Goal: Task Accomplishment & Management: Manage account settings

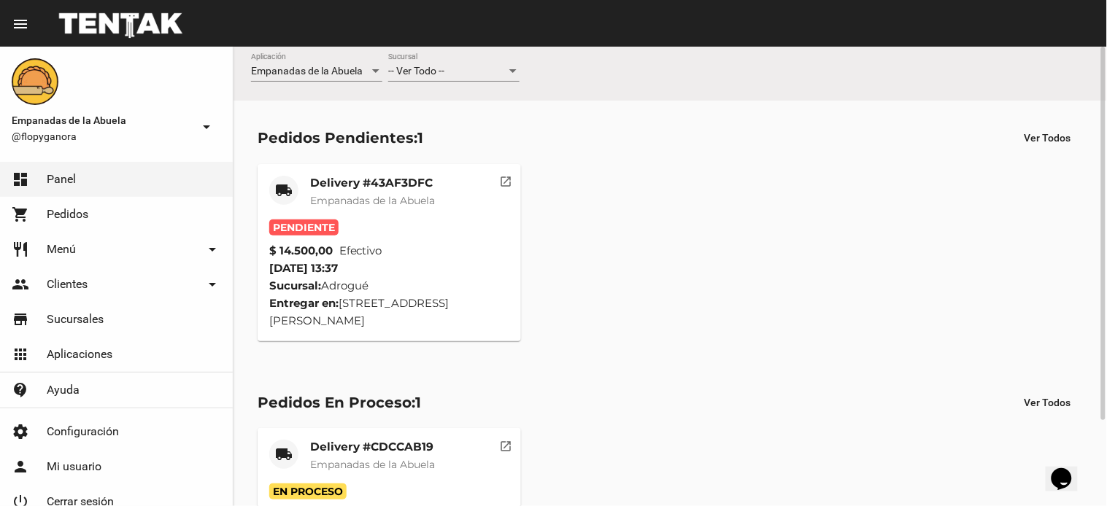
click at [516, 177] on button "open_in_new" at bounding box center [506, 178] width 29 height 29
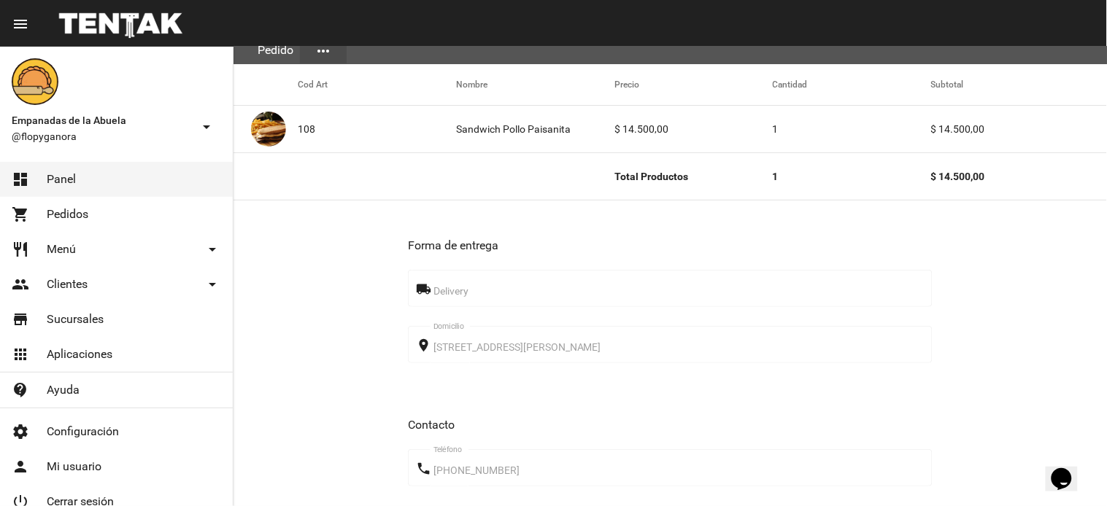
scroll to position [506, 0]
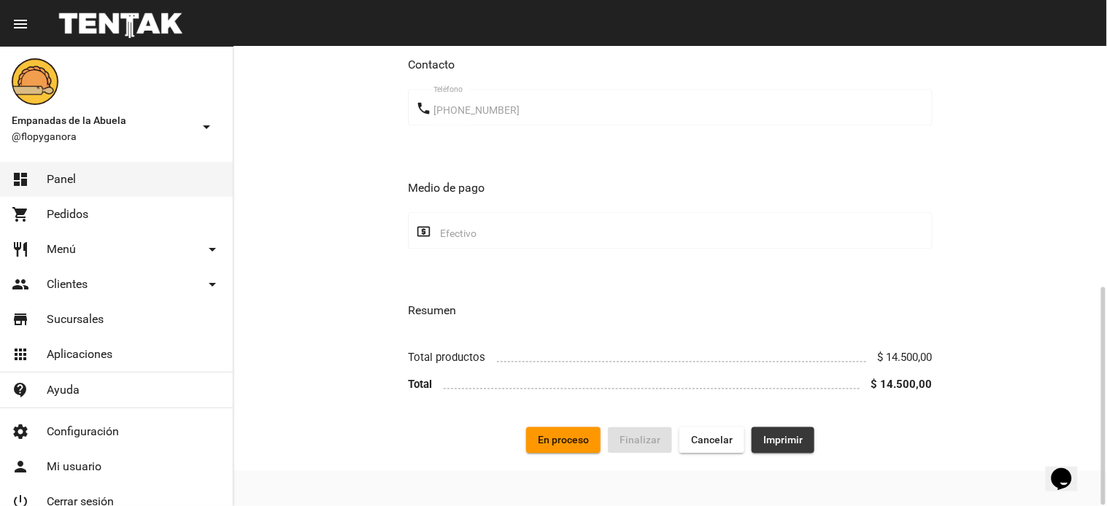
click at [767, 449] on button "Imprimir" at bounding box center [782, 440] width 63 height 26
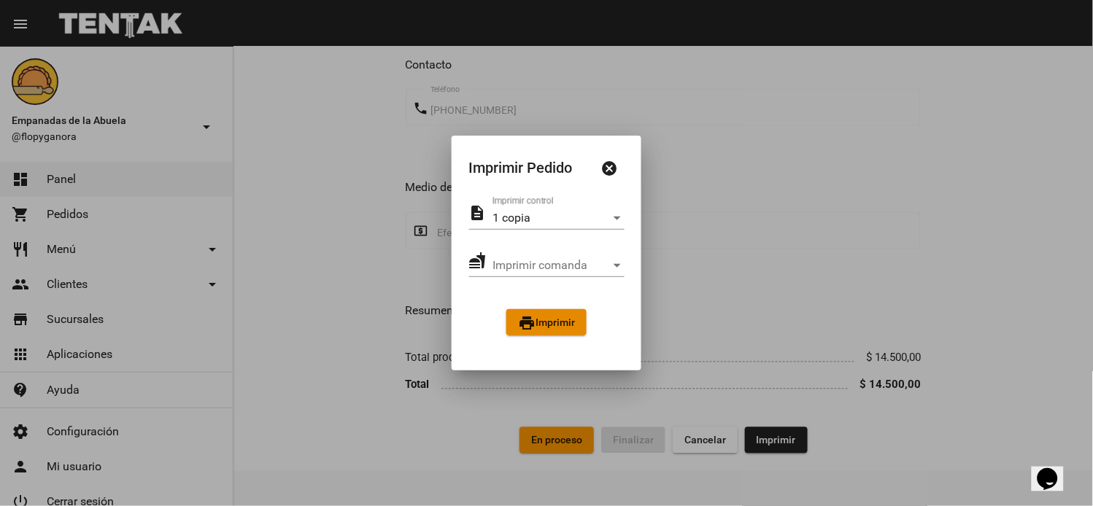
click at [567, 317] on span "print Imprimir" at bounding box center [546, 323] width 57 height 12
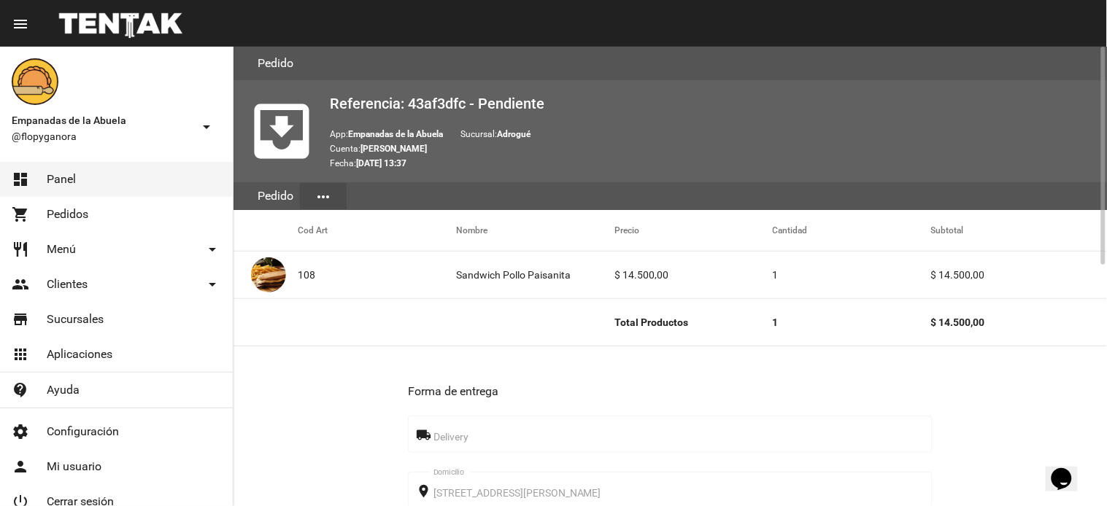
scroll to position [506, 0]
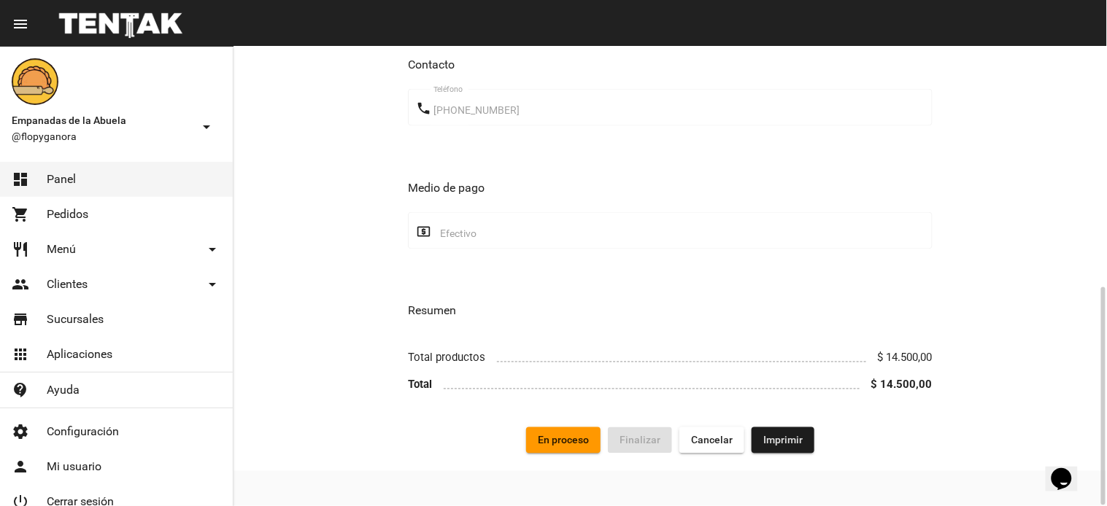
click at [569, 435] on span "En proceso" at bounding box center [563, 441] width 51 height 12
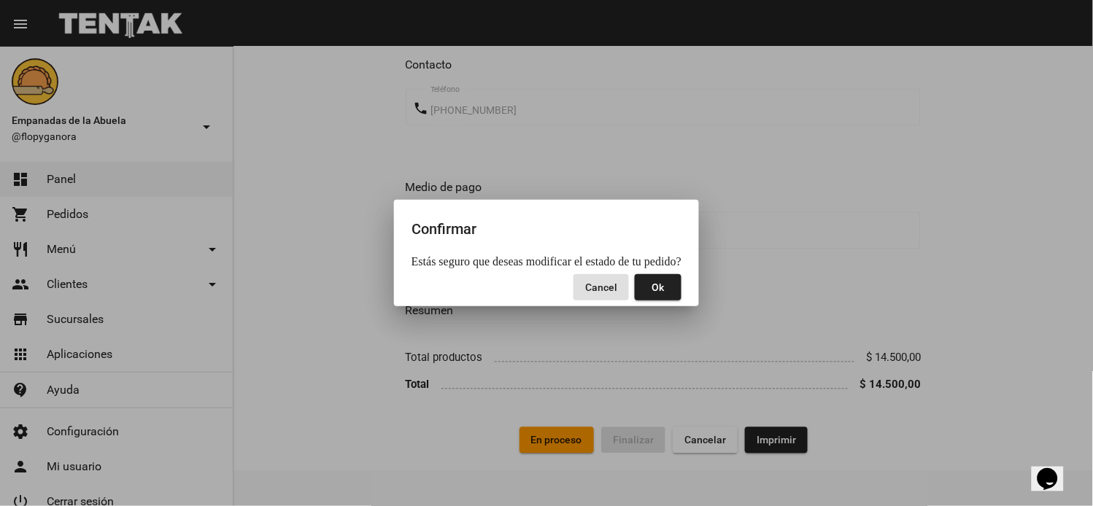
click at [668, 276] on button "Ok" at bounding box center [658, 287] width 47 height 26
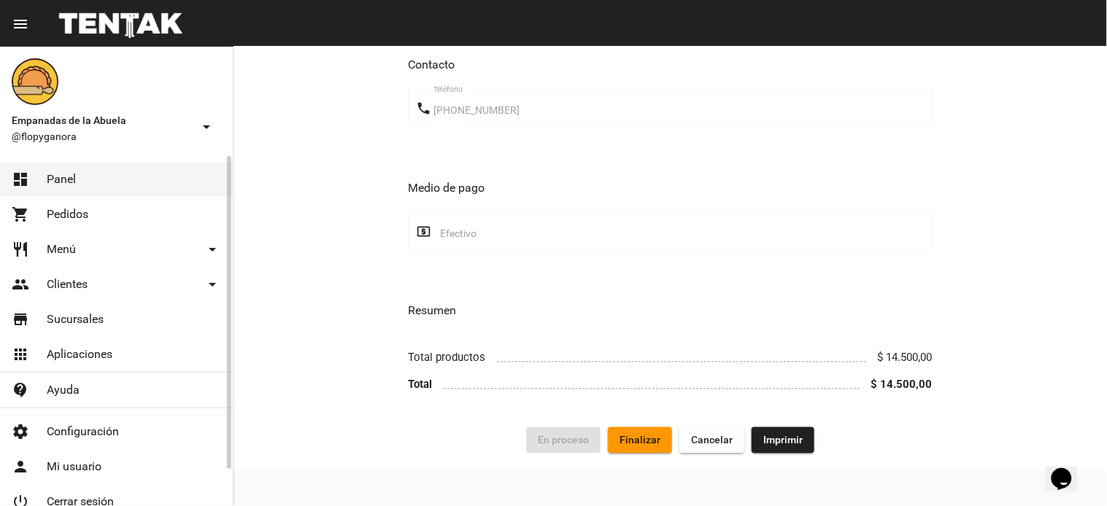
click at [58, 178] on span "Panel" at bounding box center [61, 179] width 29 height 15
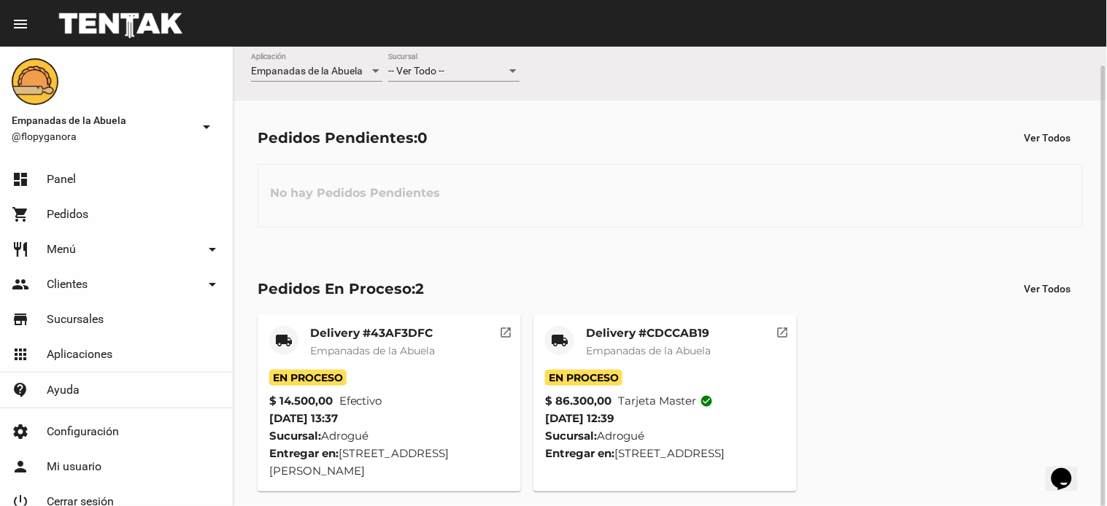
scroll to position [9, 0]
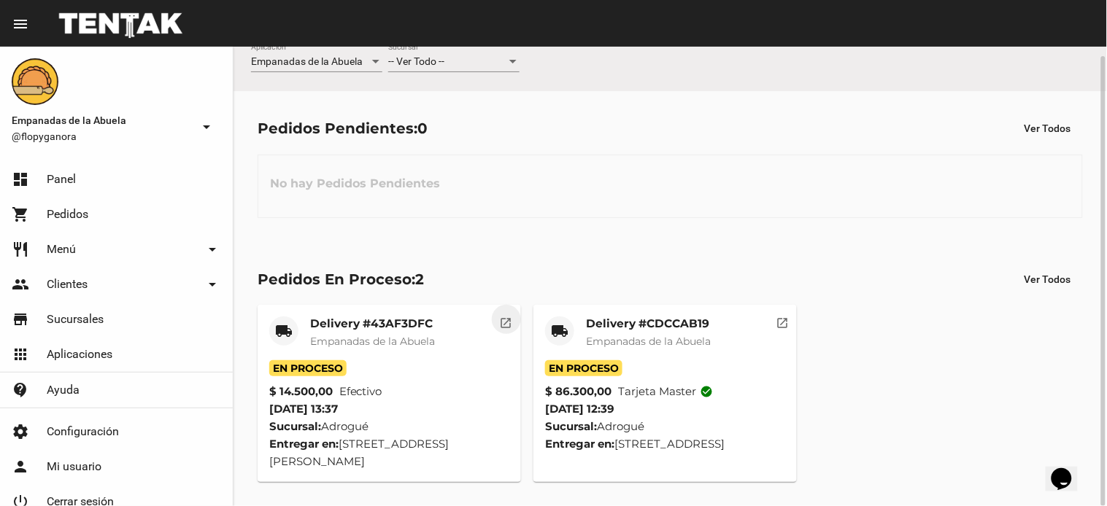
click at [501, 317] on mat-icon "open_in_new" at bounding box center [506, 320] width 13 height 13
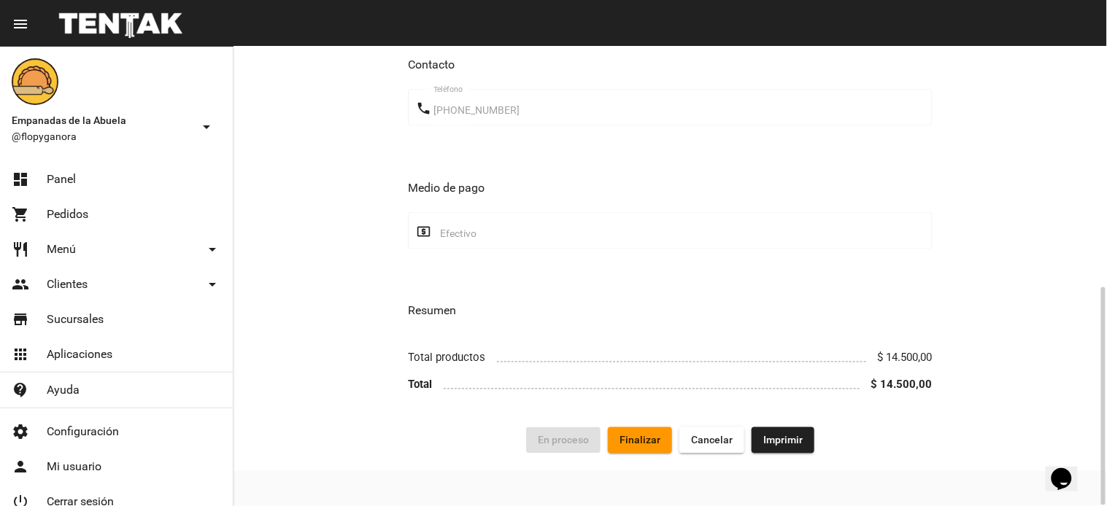
scroll to position [214, 0]
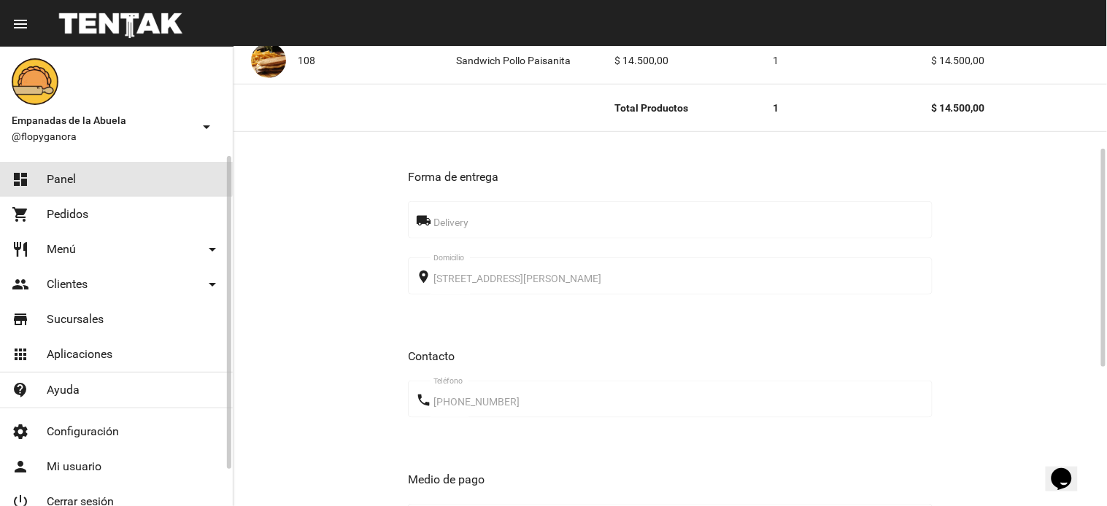
click at [90, 163] on link "dashboard Panel" at bounding box center [116, 179] width 233 height 35
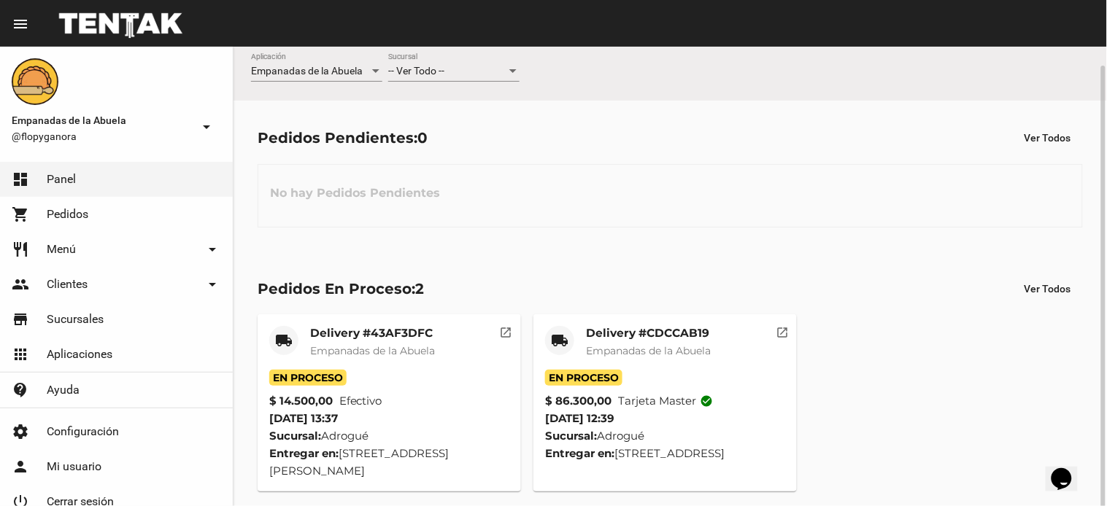
scroll to position [9, 0]
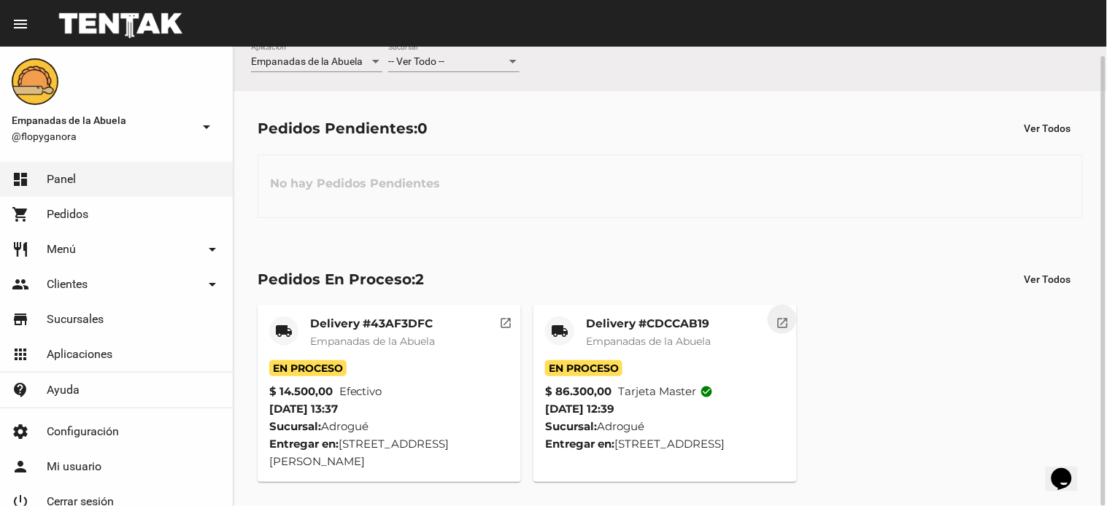
click at [783, 322] on mat-icon "open_in_new" at bounding box center [781, 320] width 13 height 13
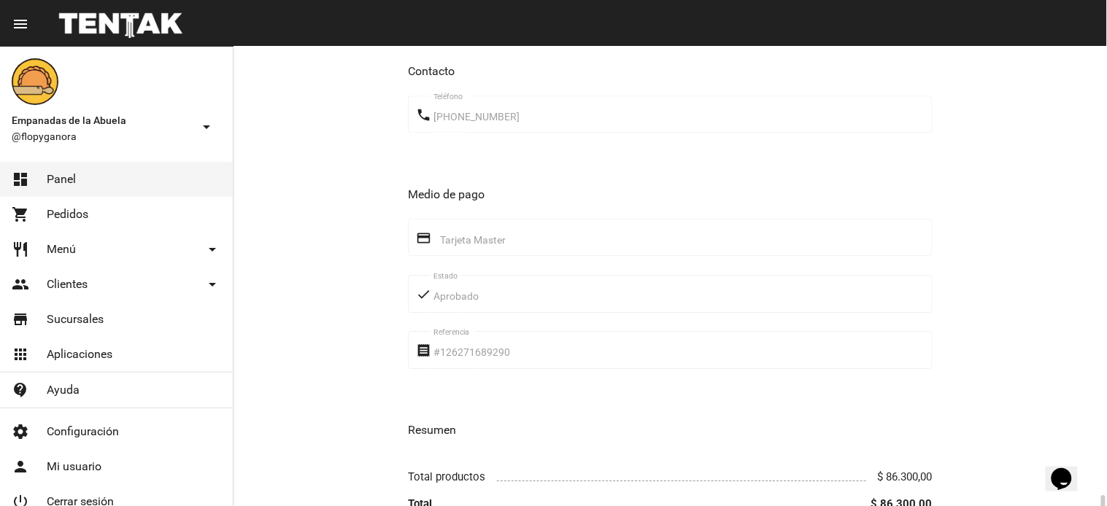
scroll to position [1142, 0]
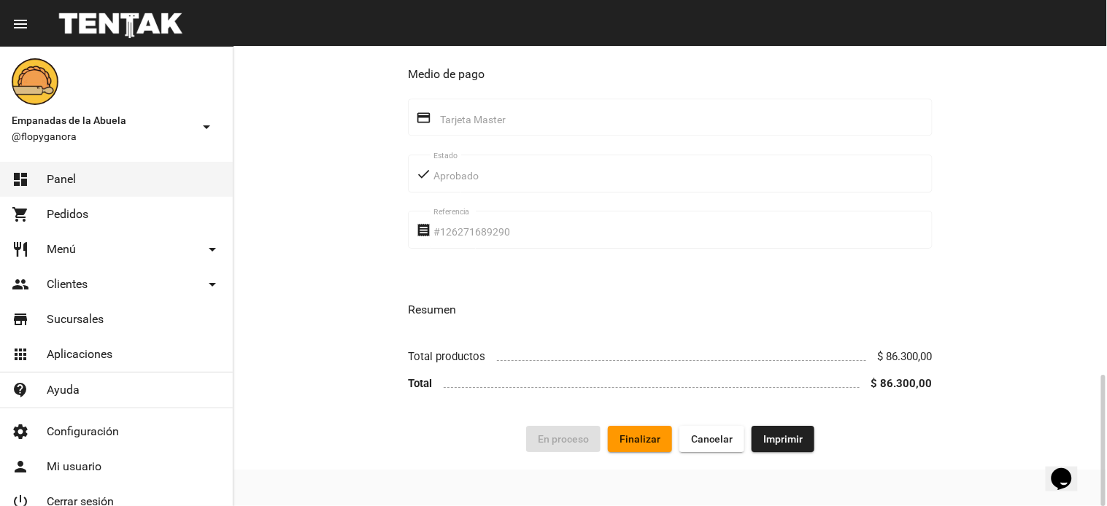
click at [651, 432] on button "Finalizar" at bounding box center [640, 439] width 64 height 26
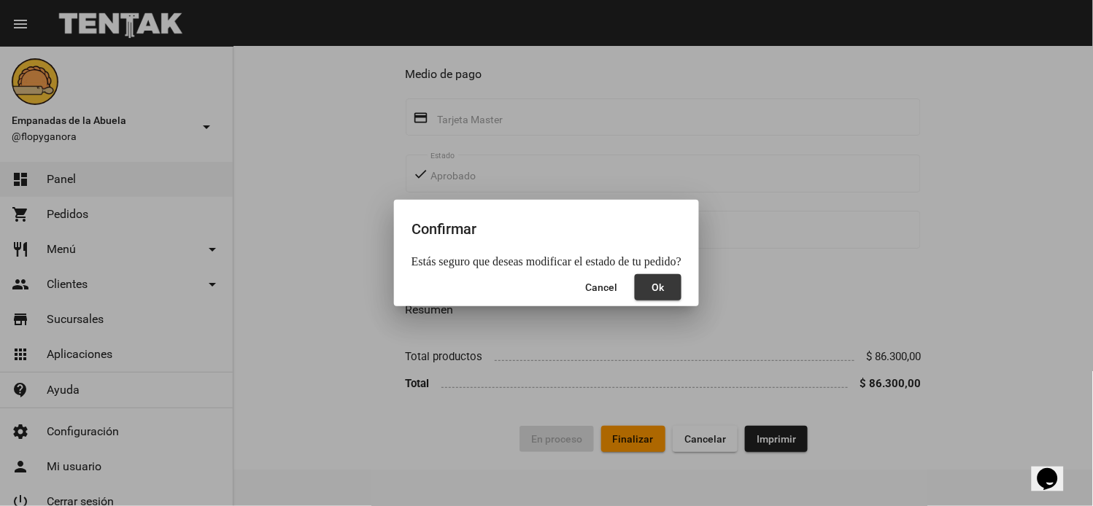
click at [646, 287] on button "Ok" at bounding box center [658, 287] width 47 height 26
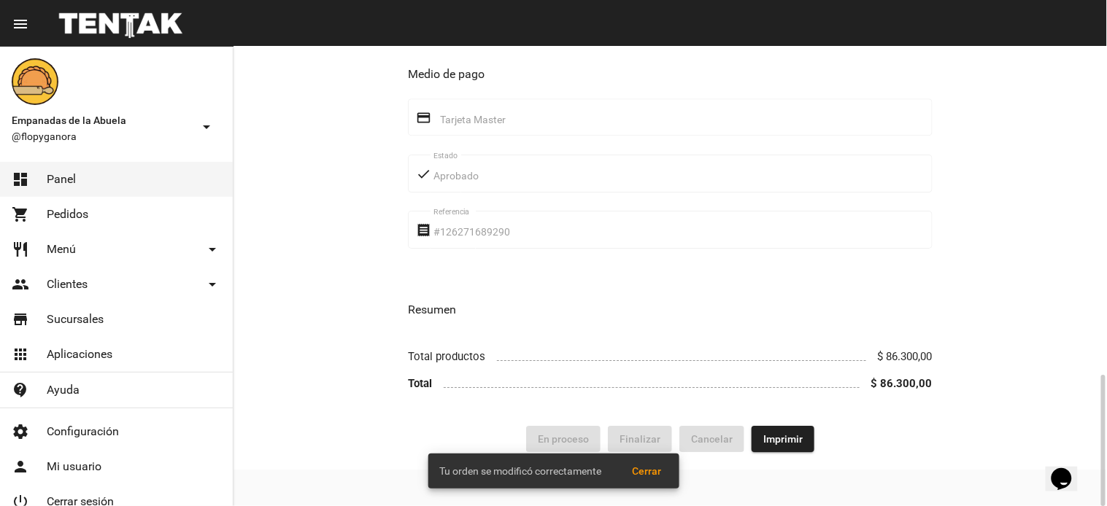
scroll to position [996, 0]
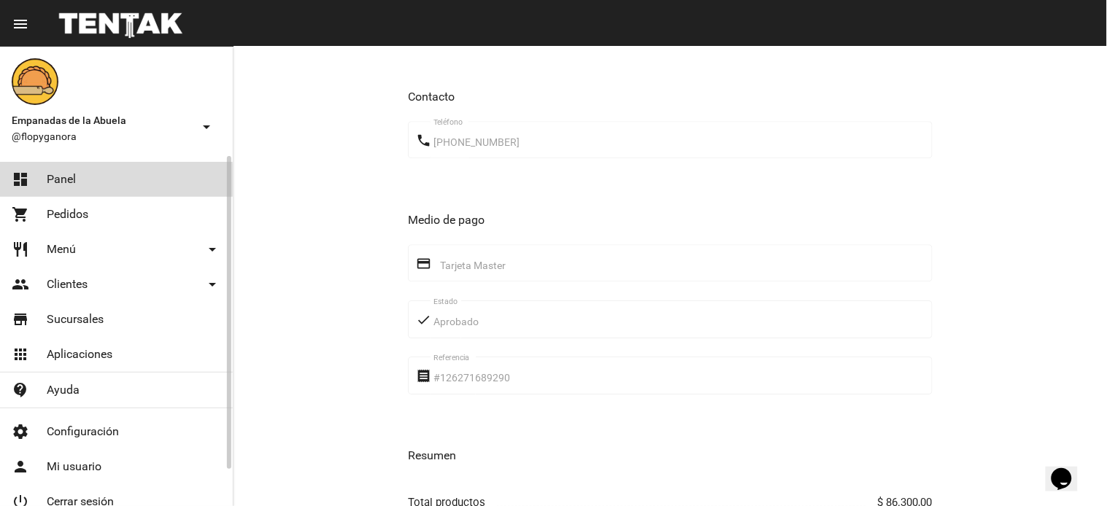
click at [95, 183] on link "dashboard Panel" at bounding box center [116, 179] width 233 height 35
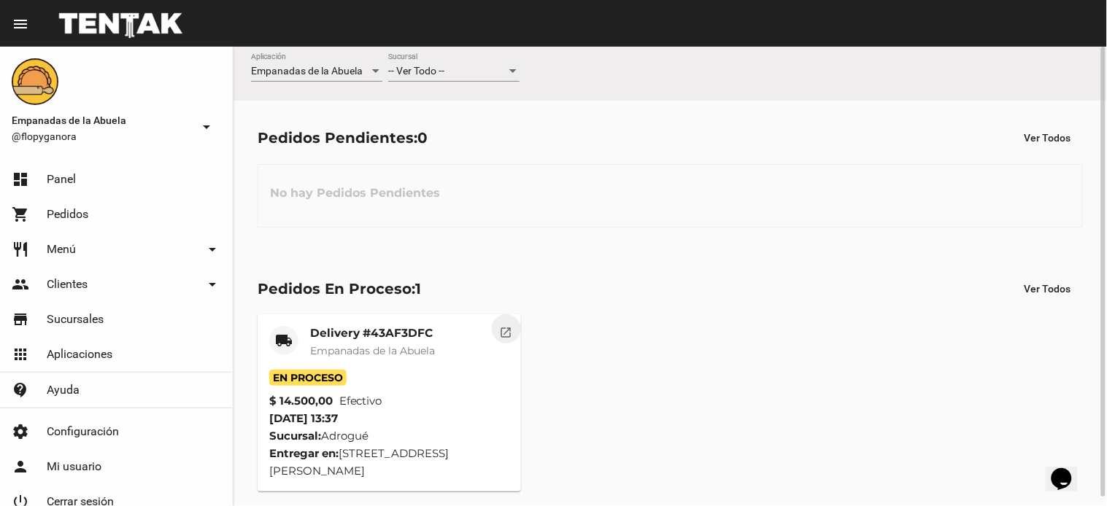
click at [504, 331] on mat-icon "open_in_new" at bounding box center [506, 330] width 13 height 13
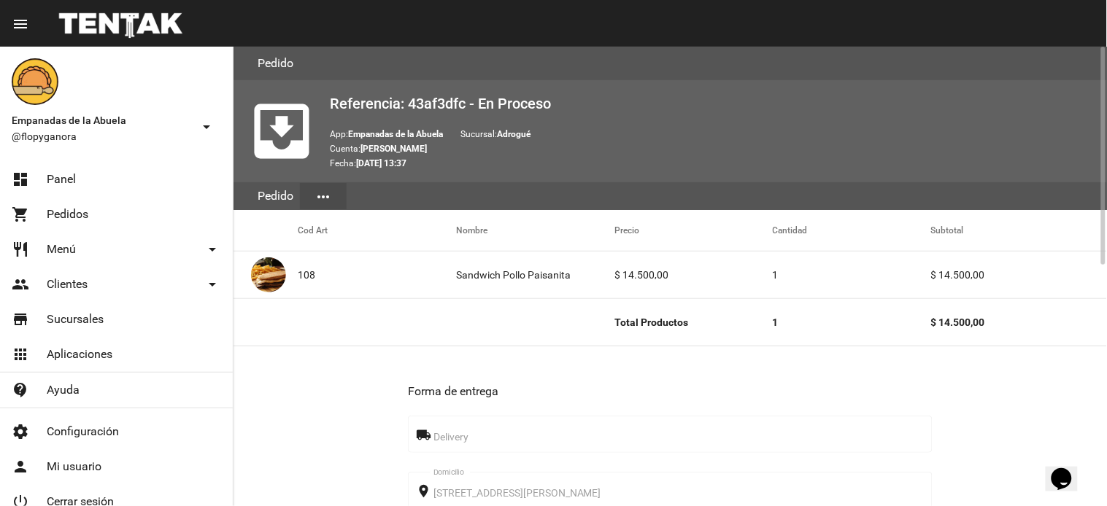
scroll to position [506, 0]
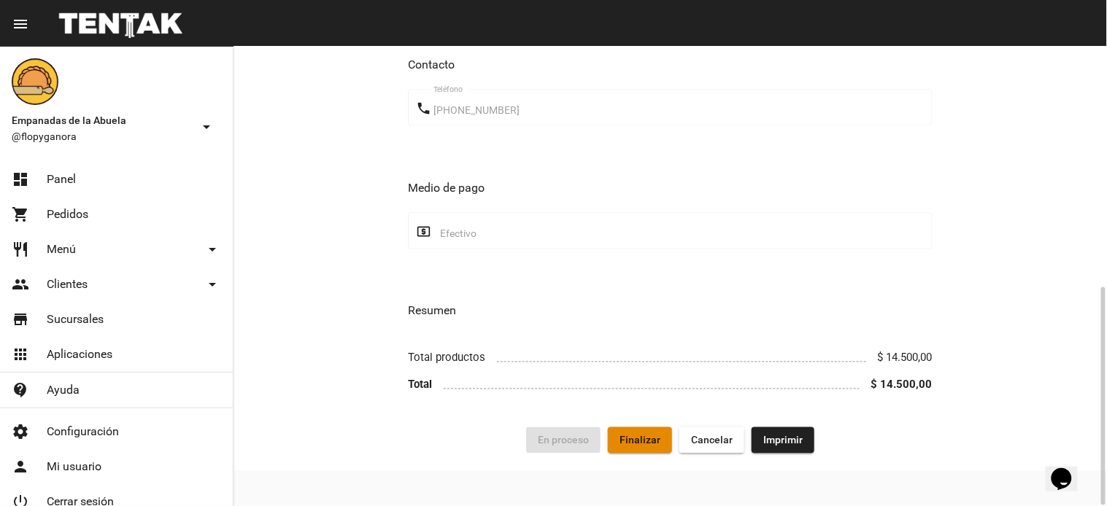
click at [657, 435] on span "Finalizar" at bounding box center [639, 441] width 41 height 12
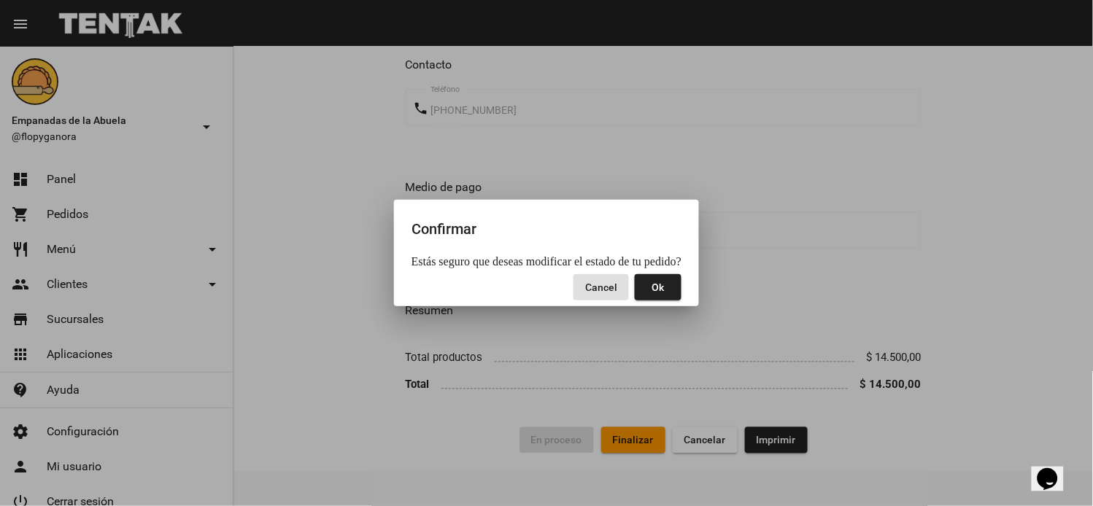
click at [649, 284] on button "Ok" at bounding box center [658, 287] width 47 height 26
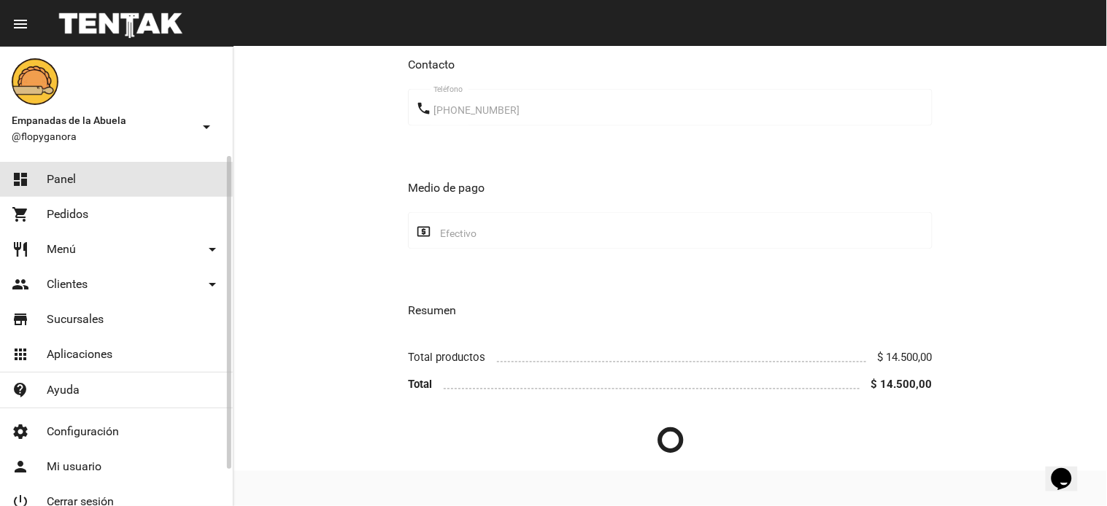
click at [151, 182] on link "dashboard Panel" at bounding box center [116, 179] width 233 height 35
